Goal: Task Accomplishment & Management: Manage account settings

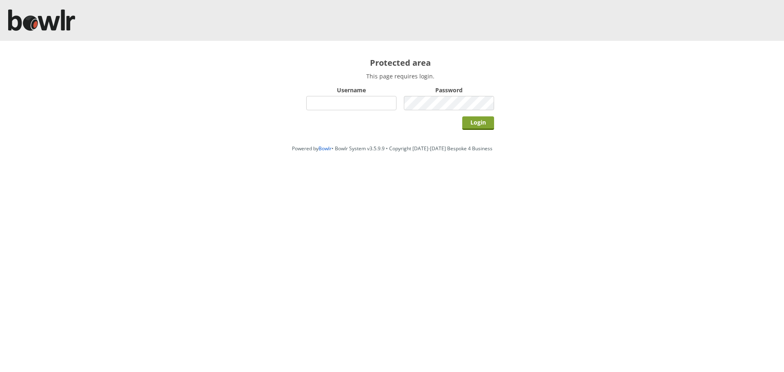
type input "hornseaindoorbowlsclub"
click at [482, 123] on input "Login" at bounding box center [478, 122] width 32 height 13
